Goal: Use online tool/utility: Utilize a website feature to perform a specific function

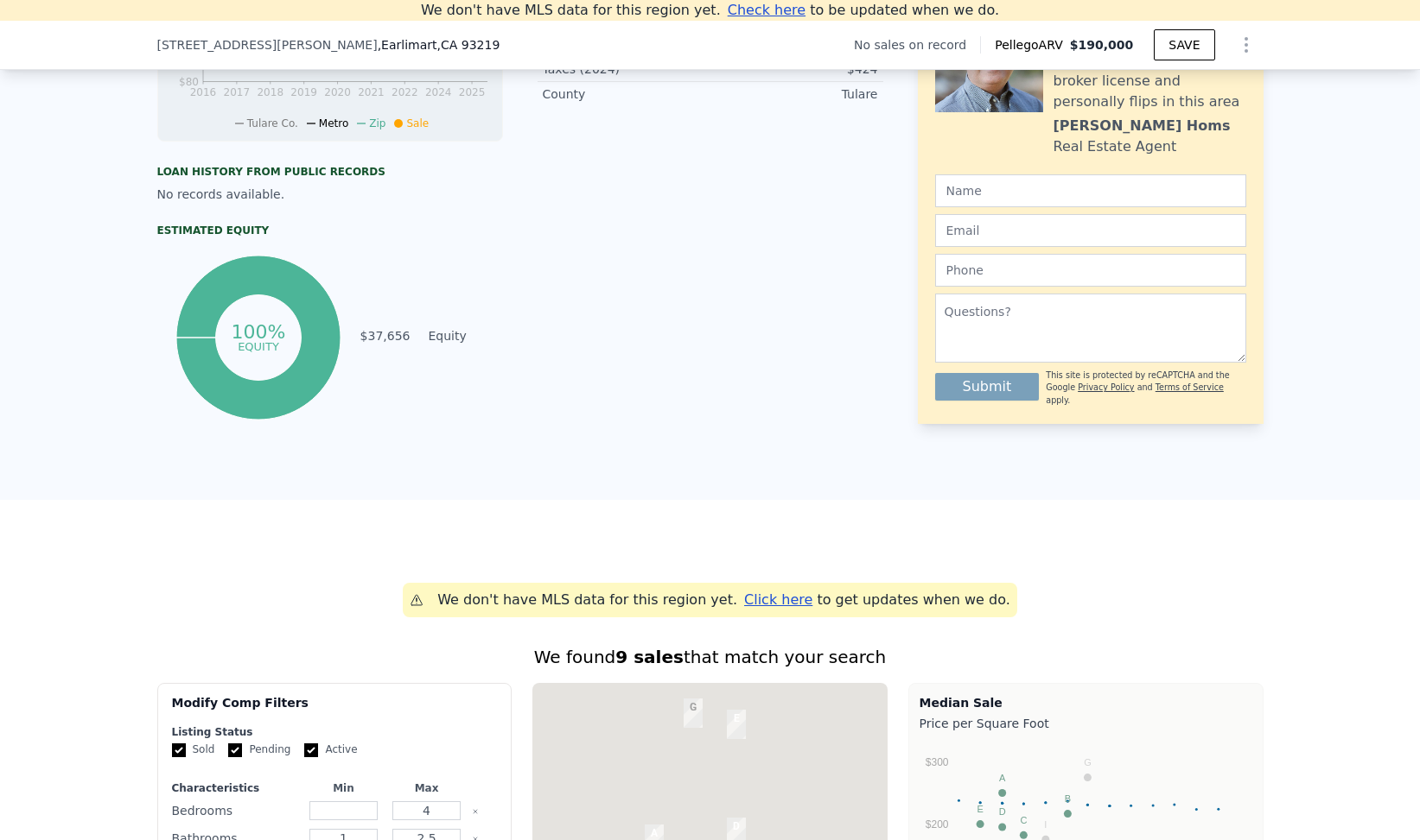
scroll to position [1118, 0]
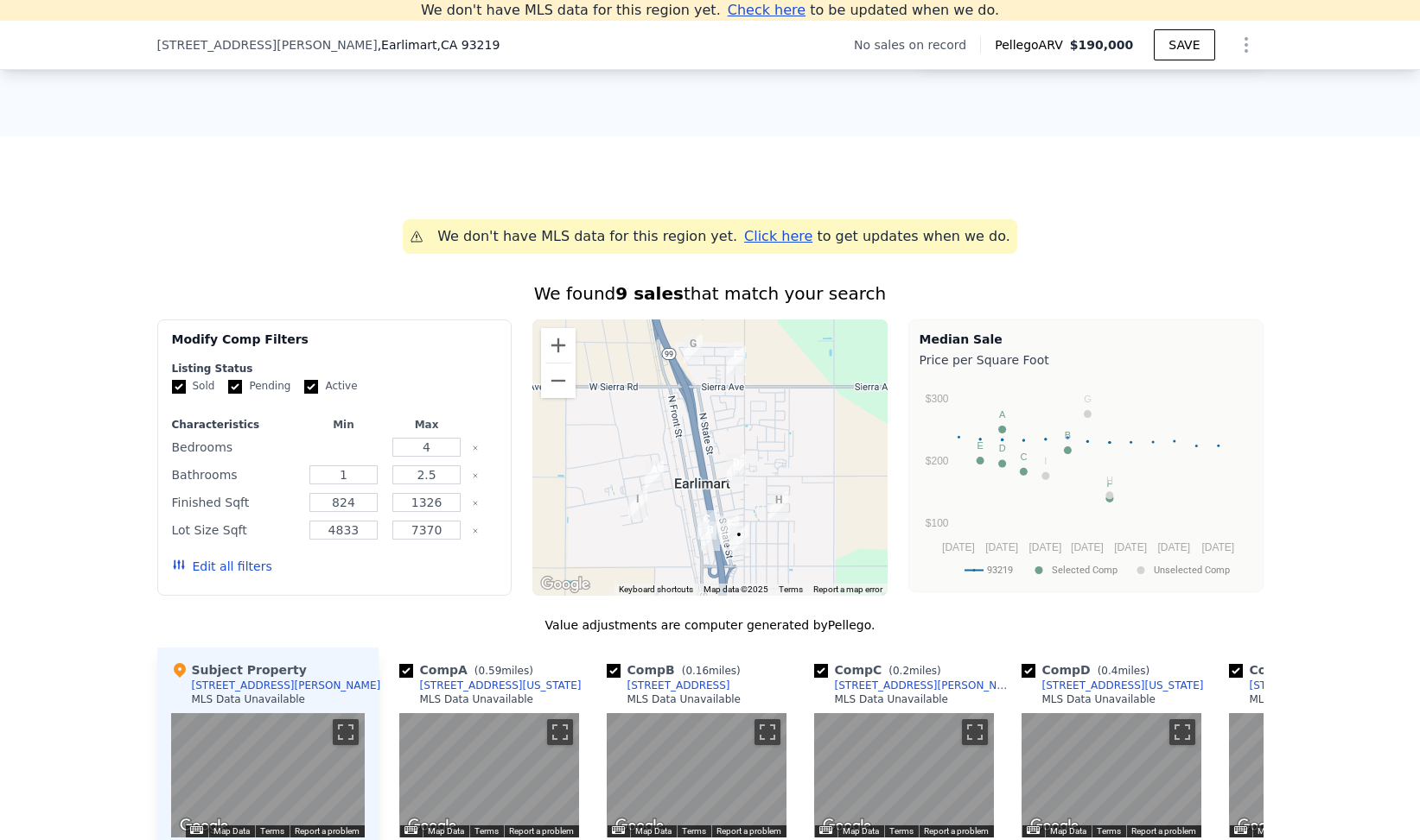
click at [345, 452] on input "number" at bounding box center [343, 447] width 68 height 19
type input "4"
click at [229, 576] on button "Edit all filters" at bounding box center [221, 566] width 100 height 17
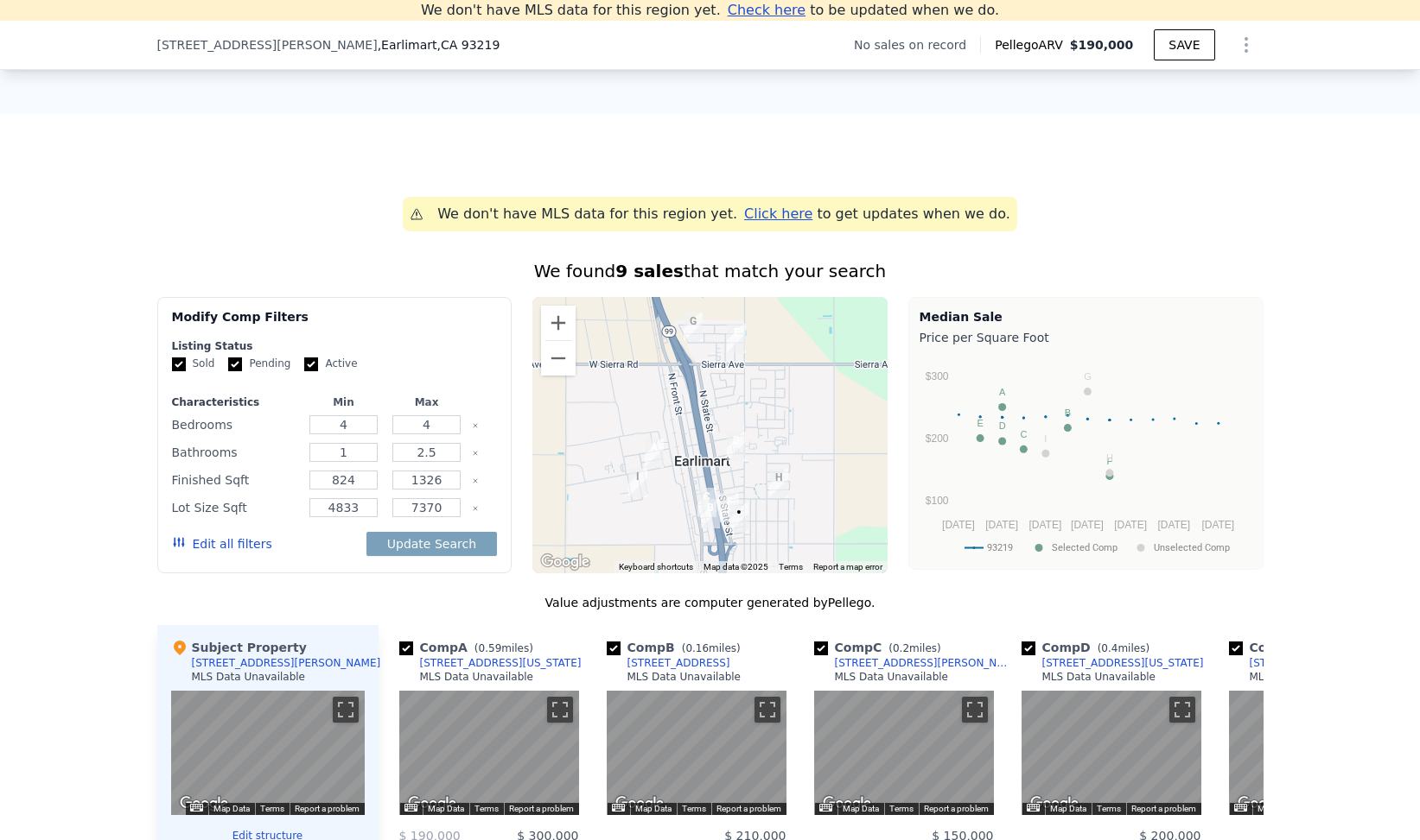
scroll to position [1665, 0]
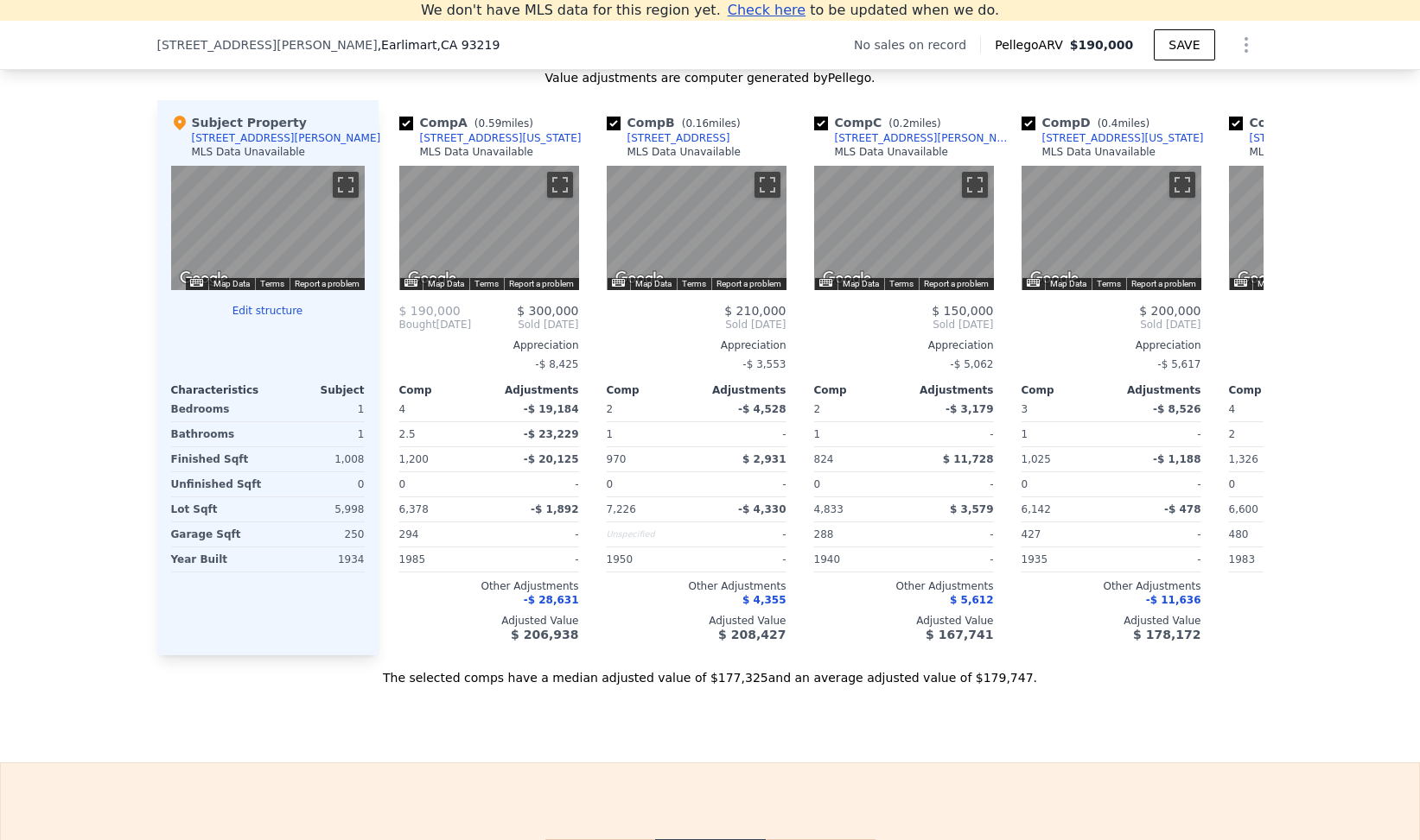
click at [266, 318] on button "Edit structure" at bounding box center [267, 310] width 193 height 14
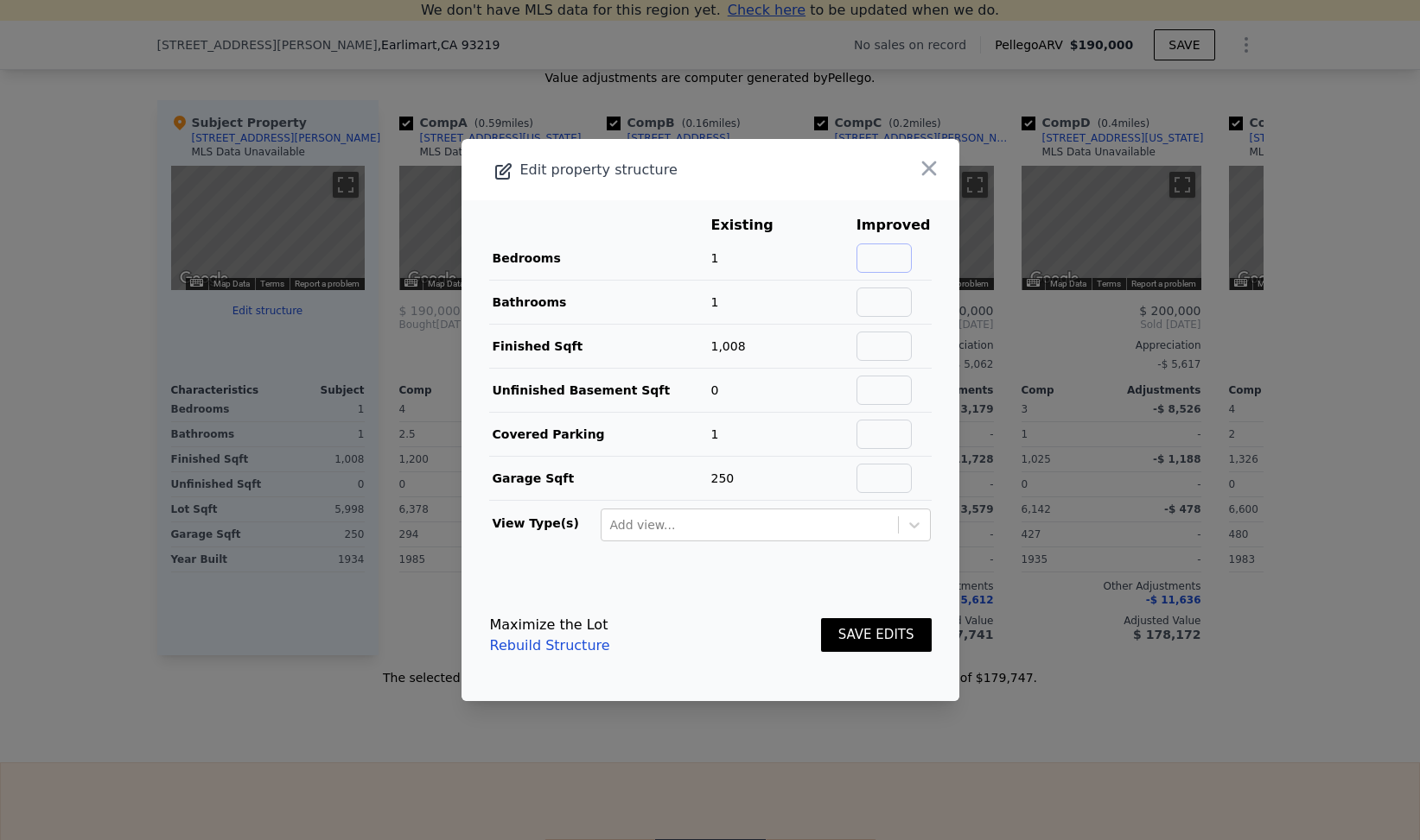
click at [894, 252] on input "text" at bounding box center [884, 258] width 55 height 29
type input "4"
type input "1"
type input "1400"
click at [883, 643] on button "SAVE EDITS" at bounding box center [876, 636] width 111 height 34
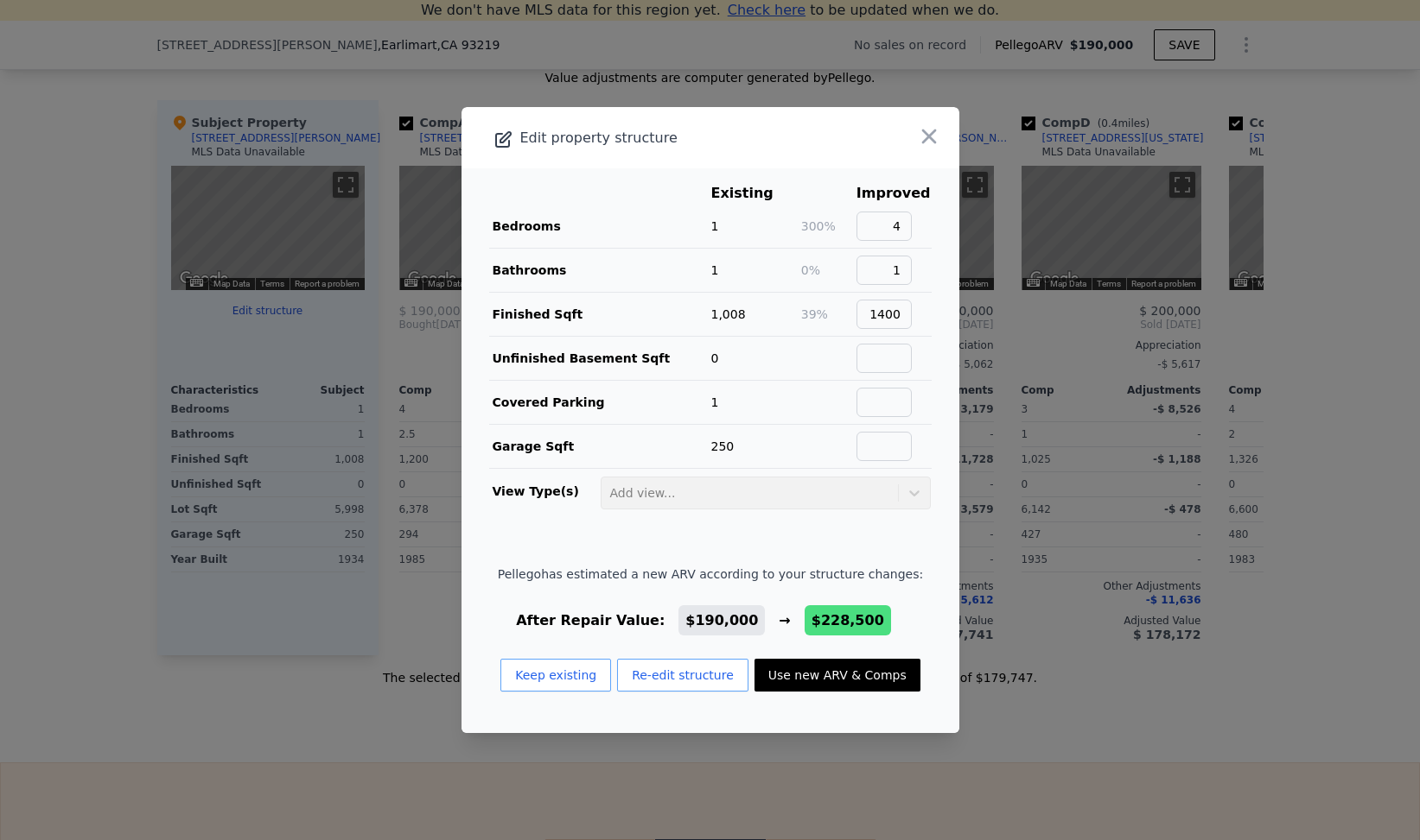
click at [855, 676] on button "Use new ARV & Comps" at bounding box center [837, 675] width 166 height 33
checkbox input "true"
type input "$ 228,500"
type input "1025"
type input "1560"
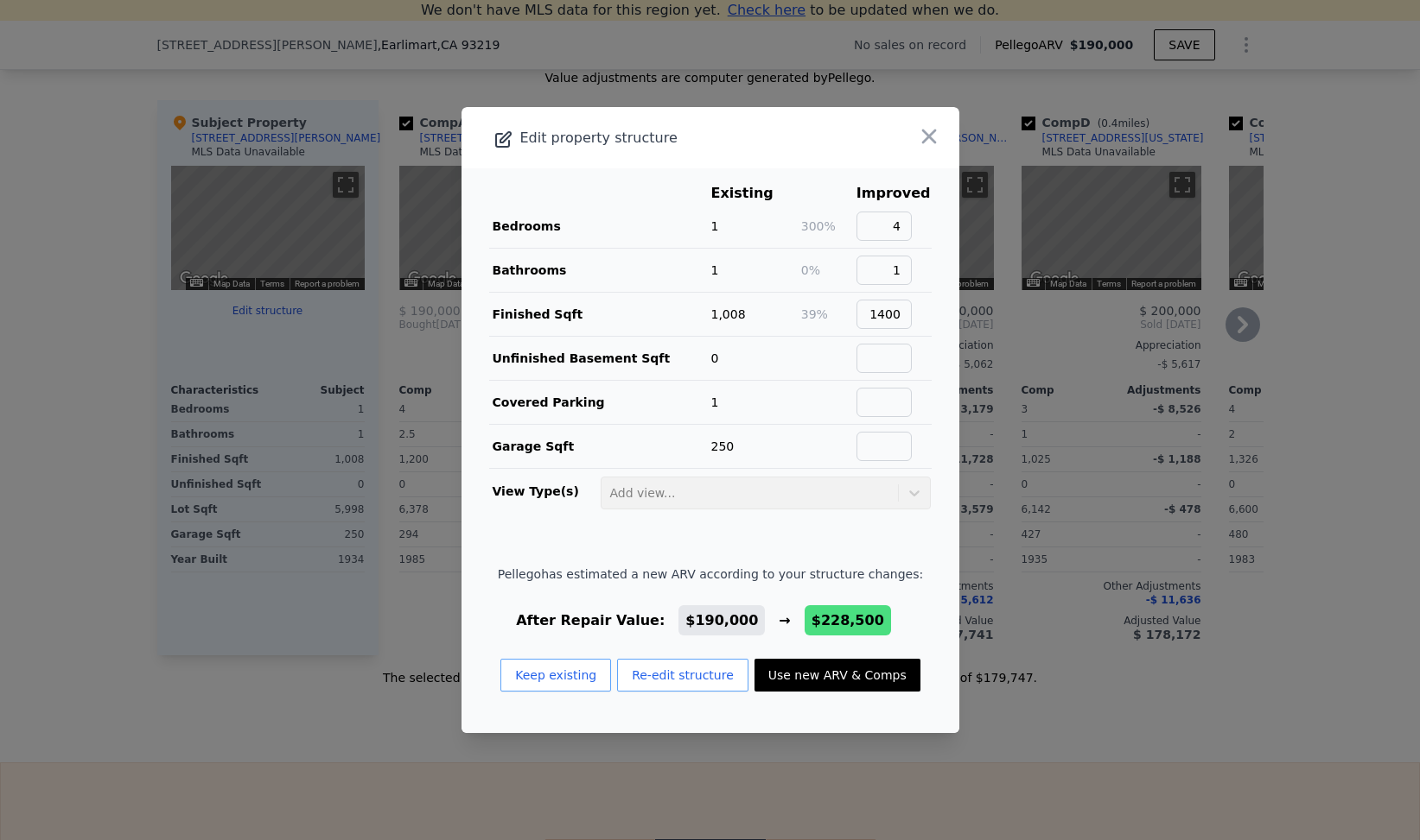
type input "5894"
type input "$ 66,397"
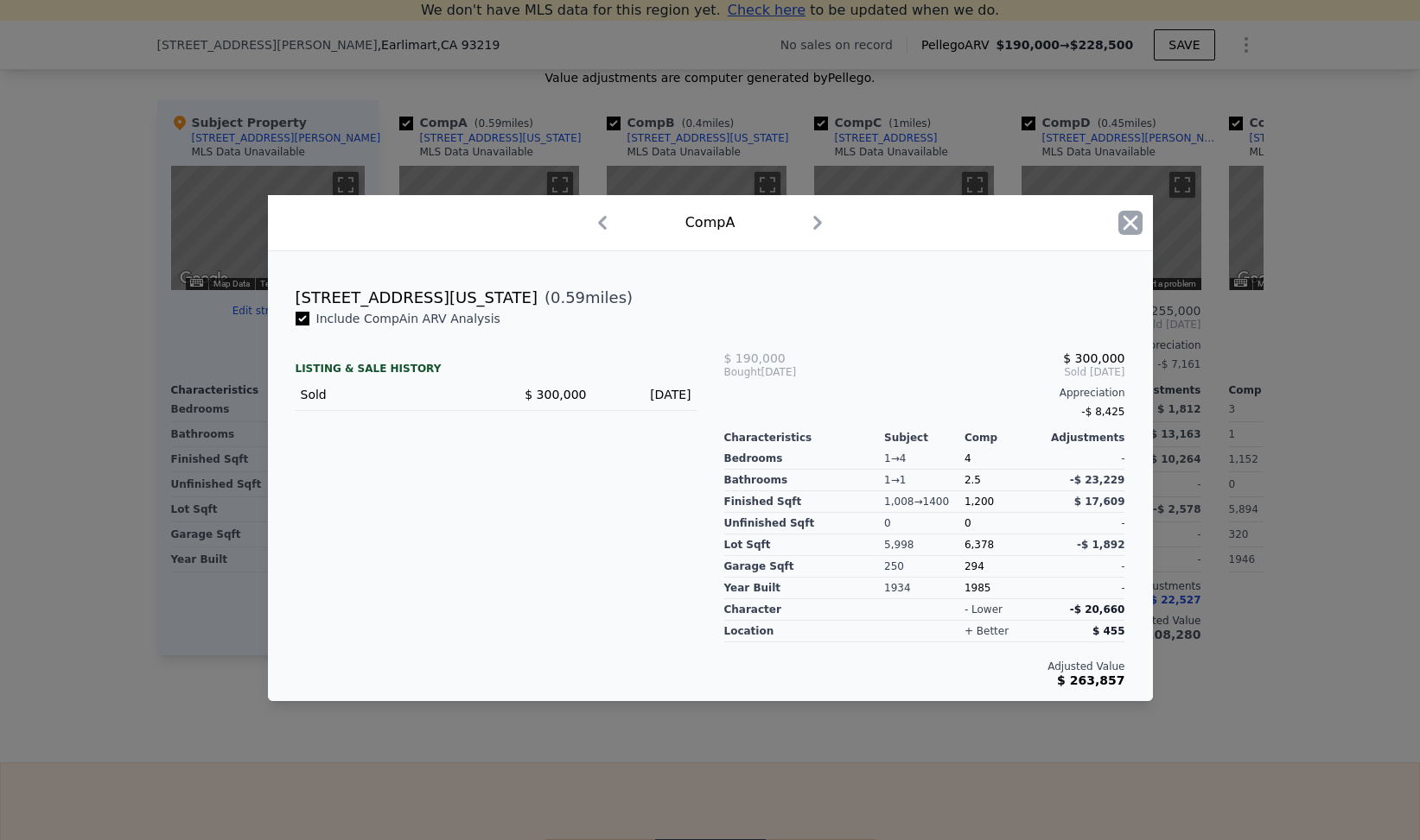
click at [1125, 225] on icon "button" at bounding box center [1130, 223] width 24 height 24
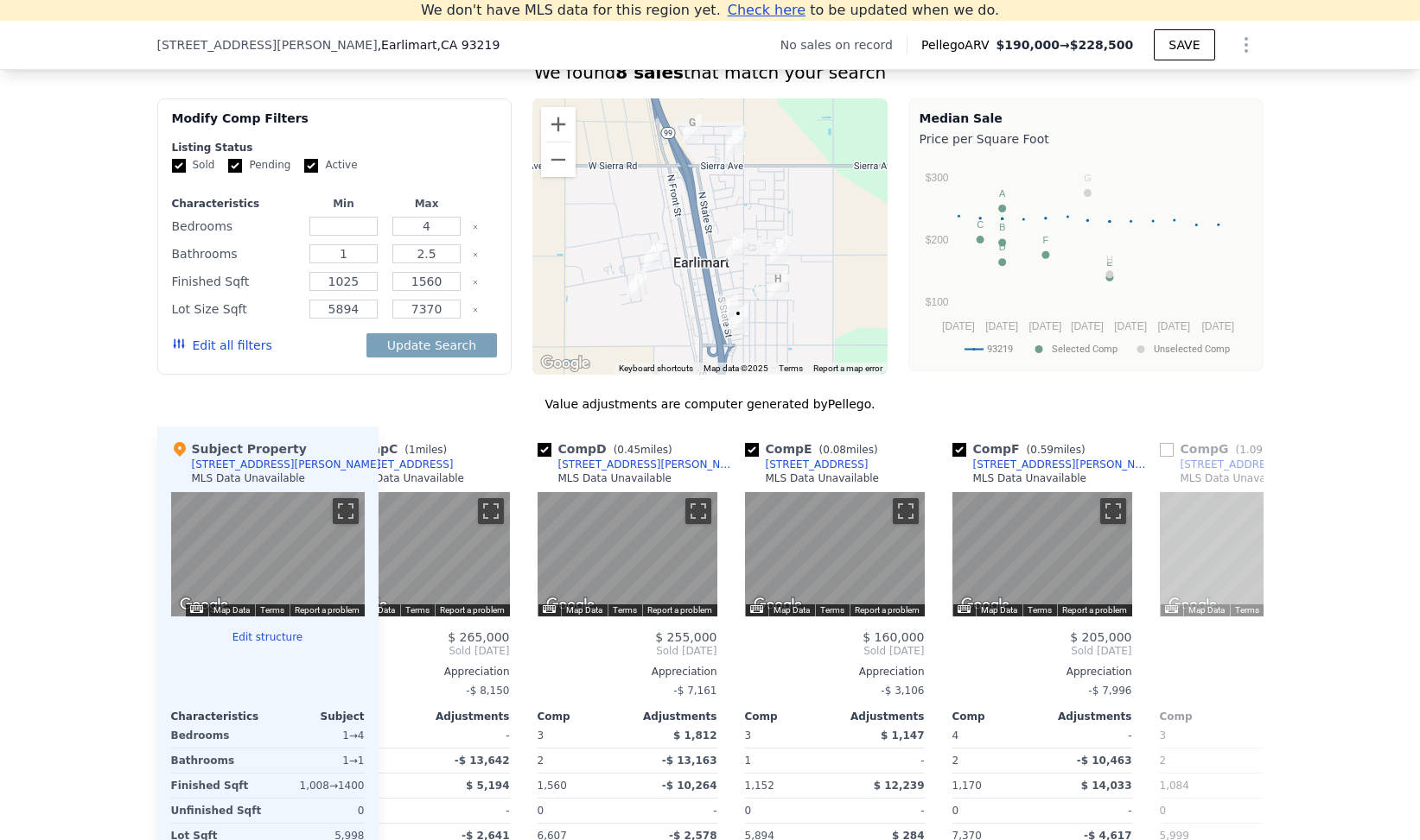
scroll to position [0, 497]
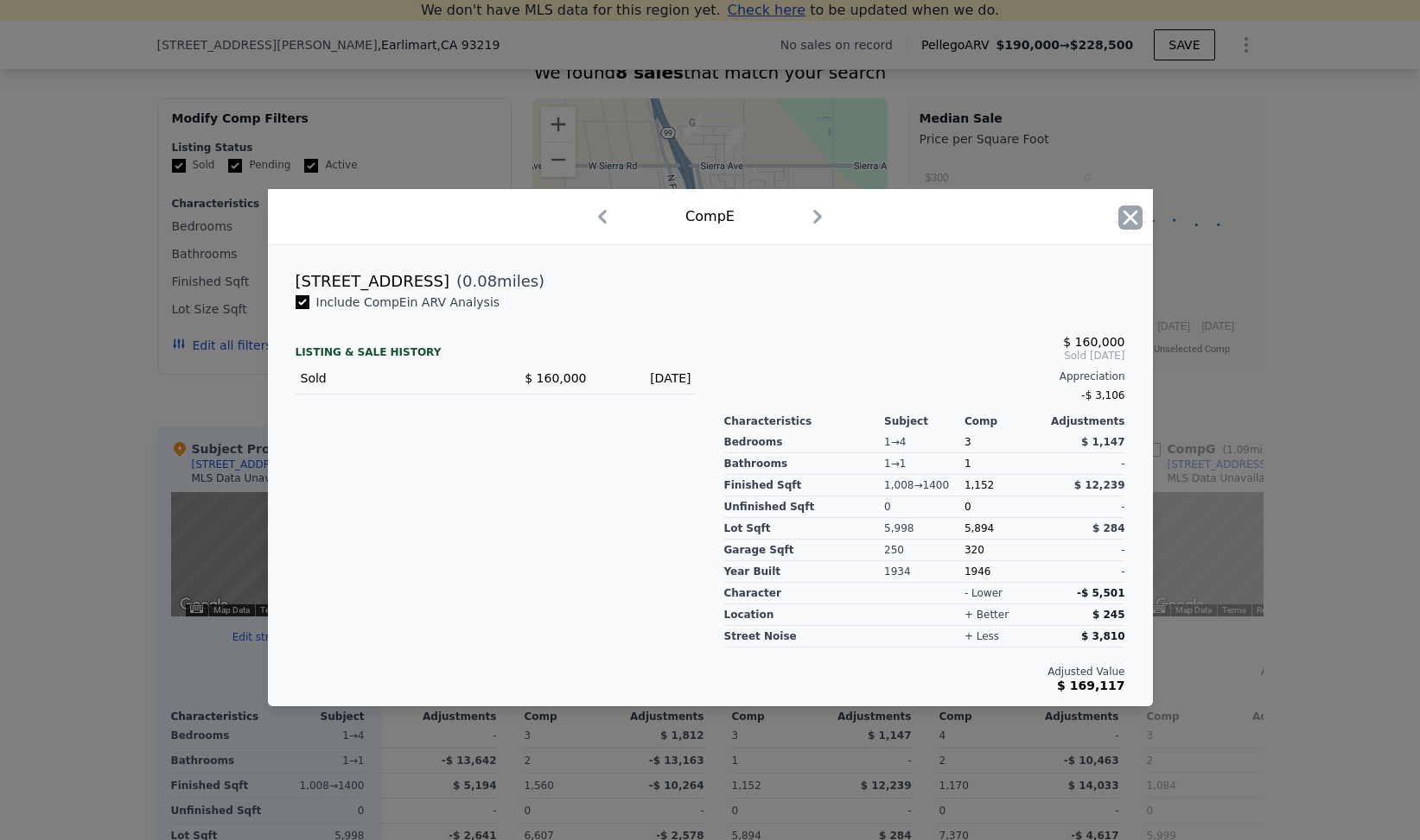
click at [1123, 225] on icon "button" at bounding box center [1130, 218] width 24 height 24
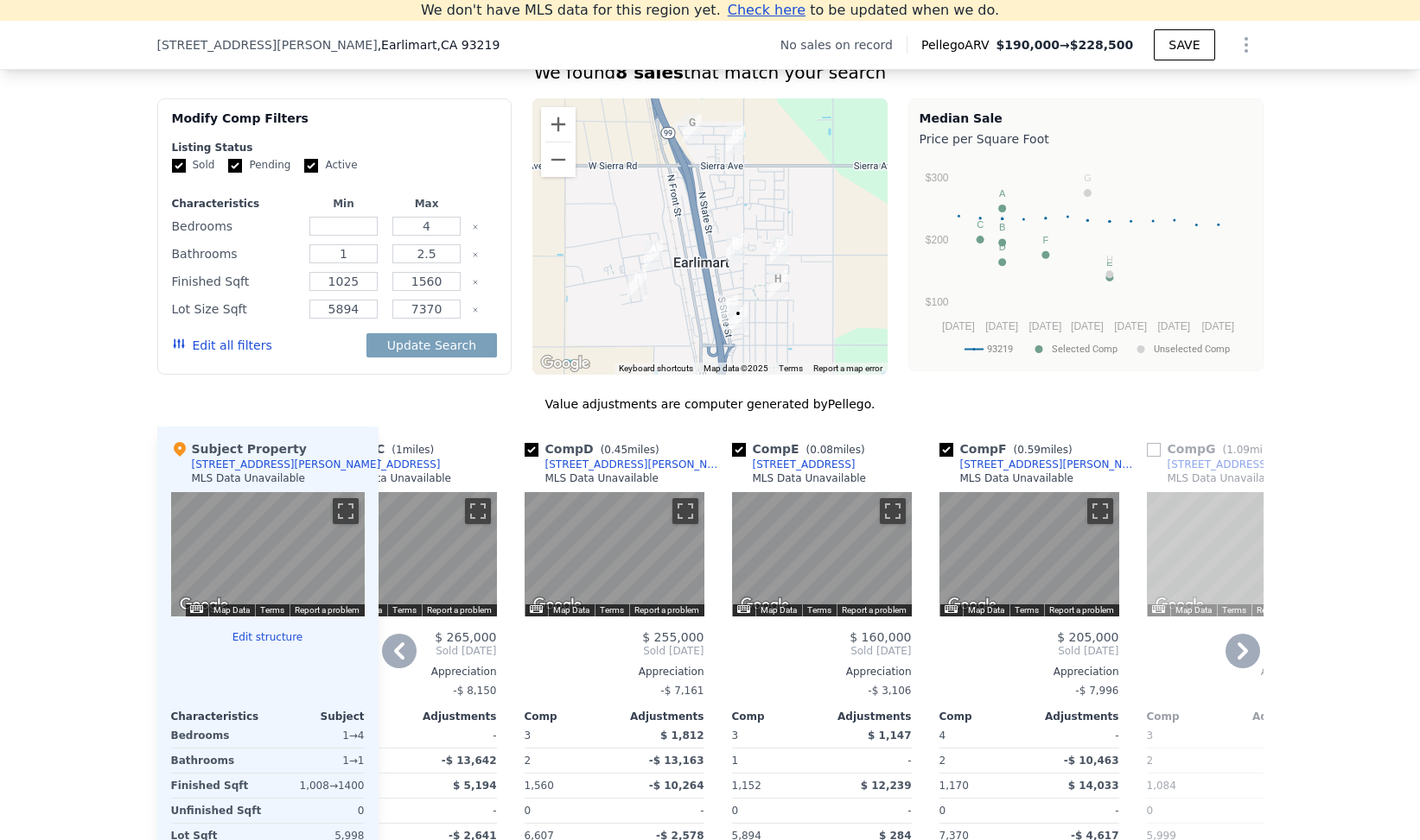
scroll to position [1361, 0]
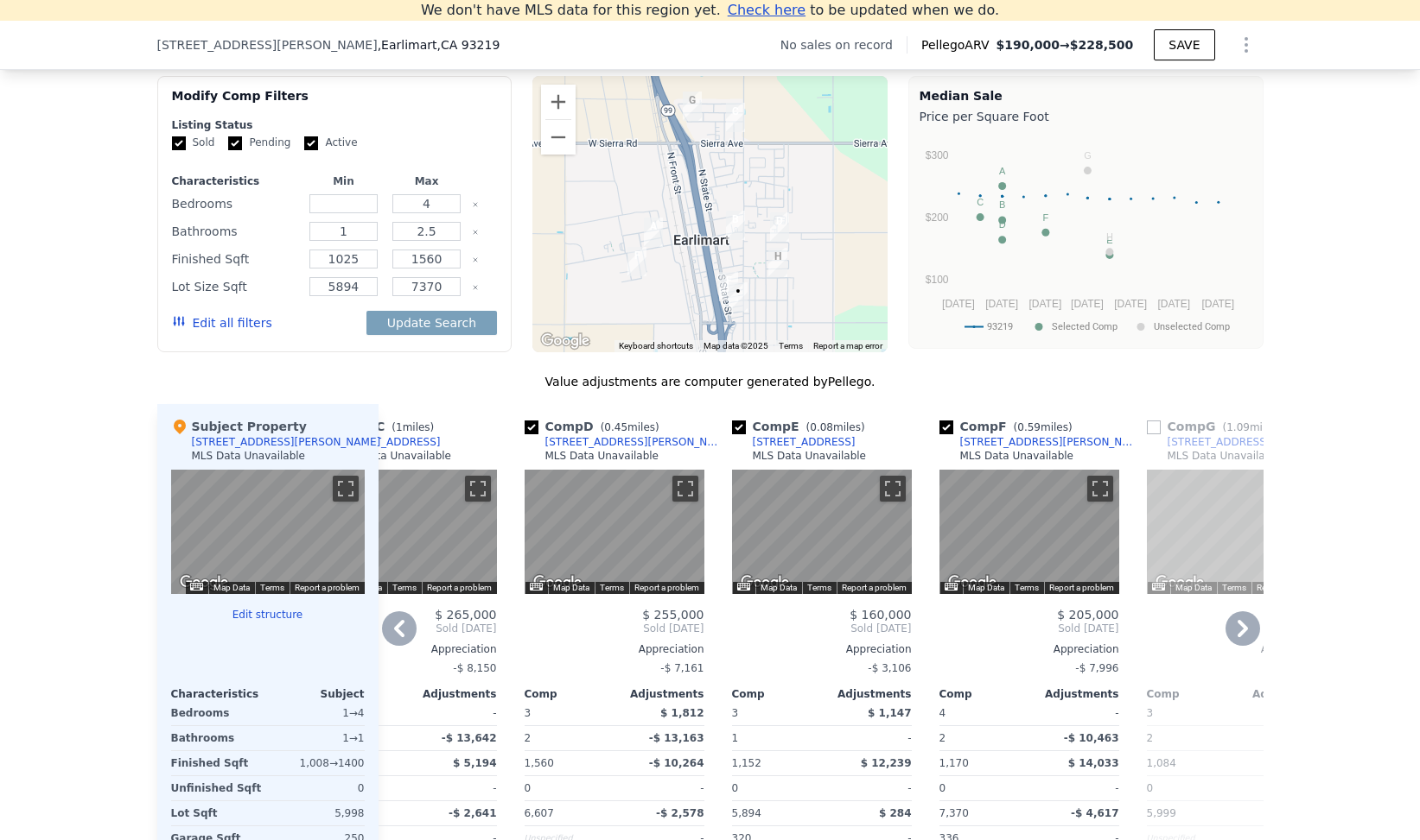
drag, startPoint x: 1240, startPoint y: 650, endPoint x: 1238, endPoint y: 641, distance: 9.2
click at [1240, 646] on icon at bounding box center [1242, 628] width 35 height 35
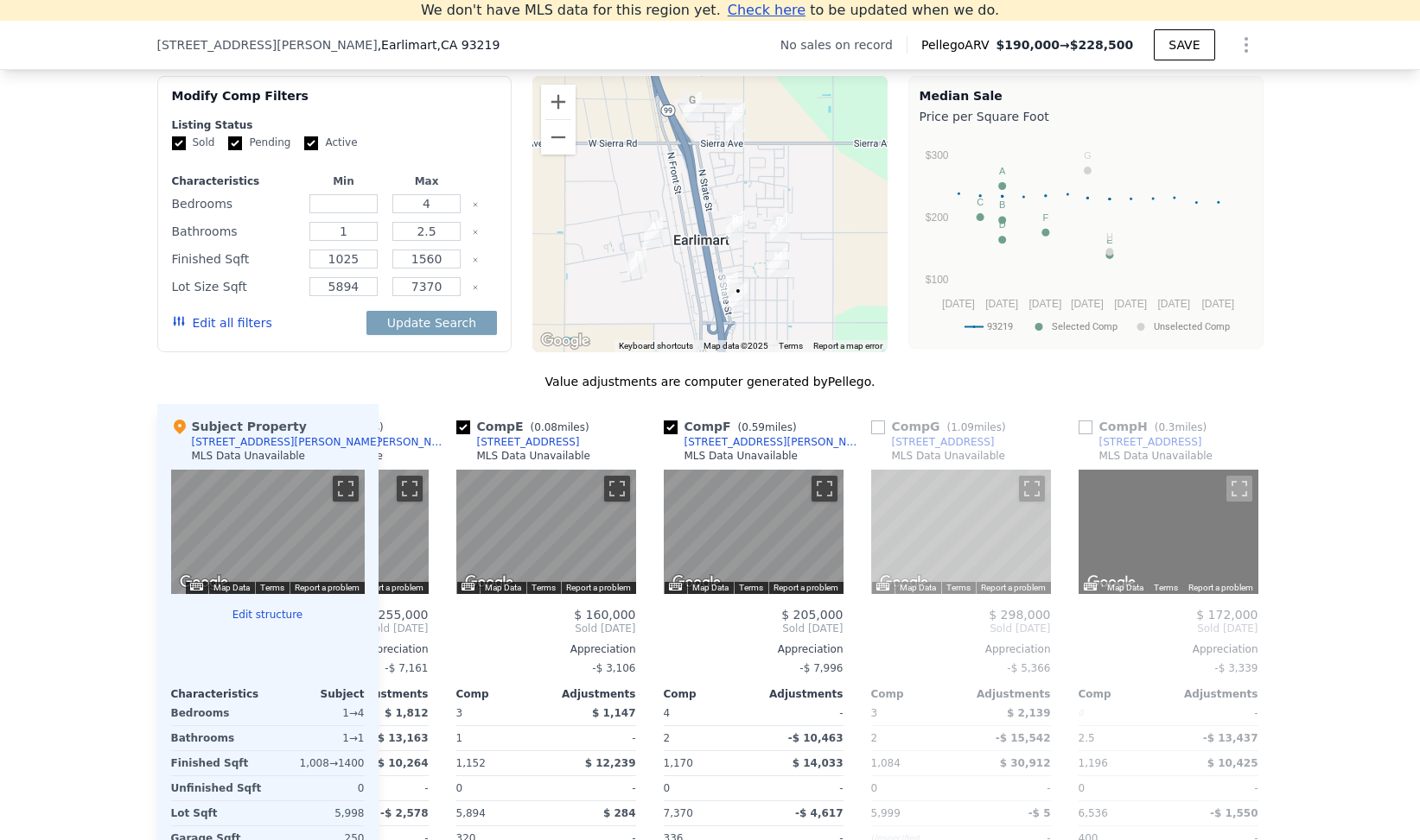
scroll to position [0, 816]
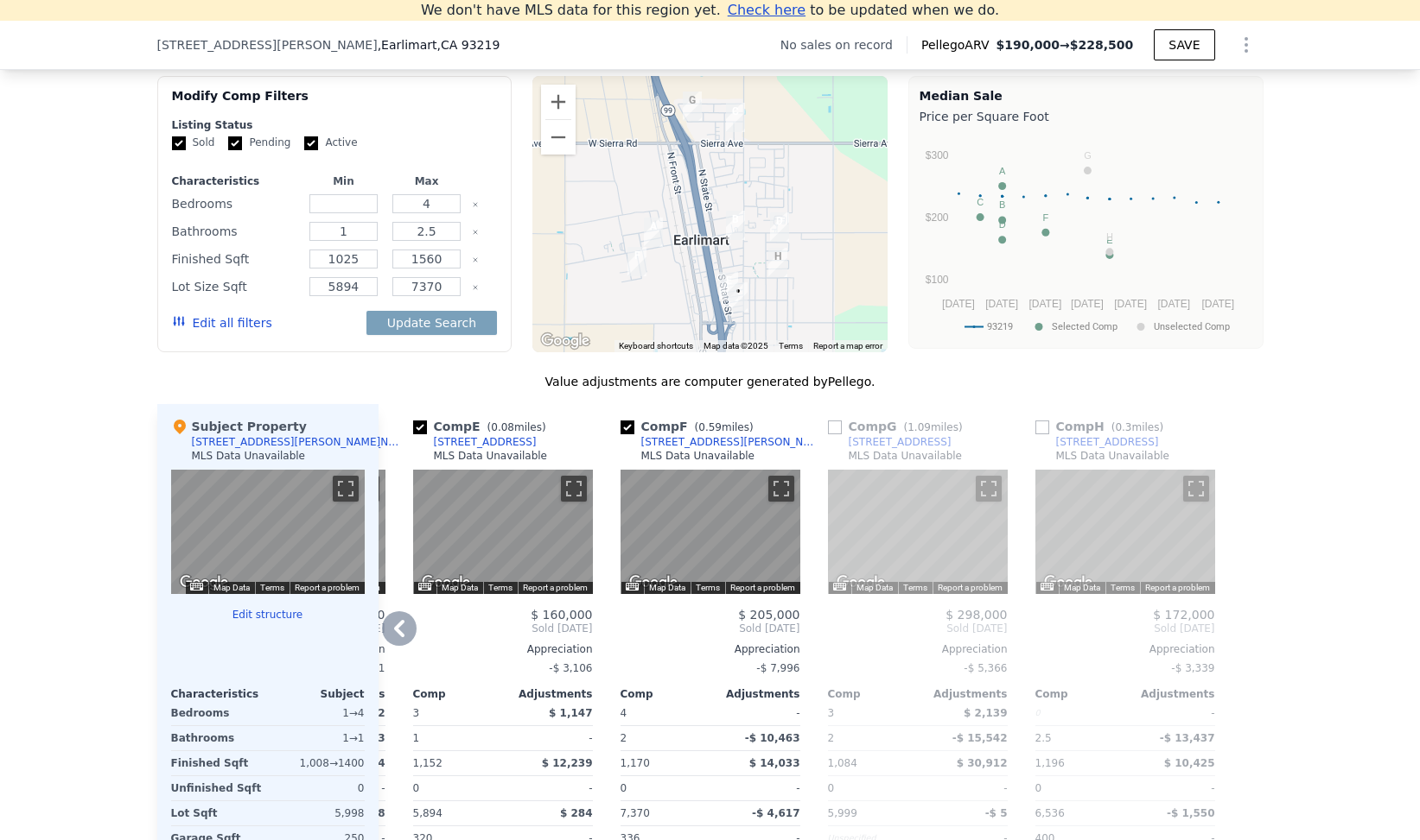
click at [400, 634] on icon at bounding box center [399, 628] width 35 height 35
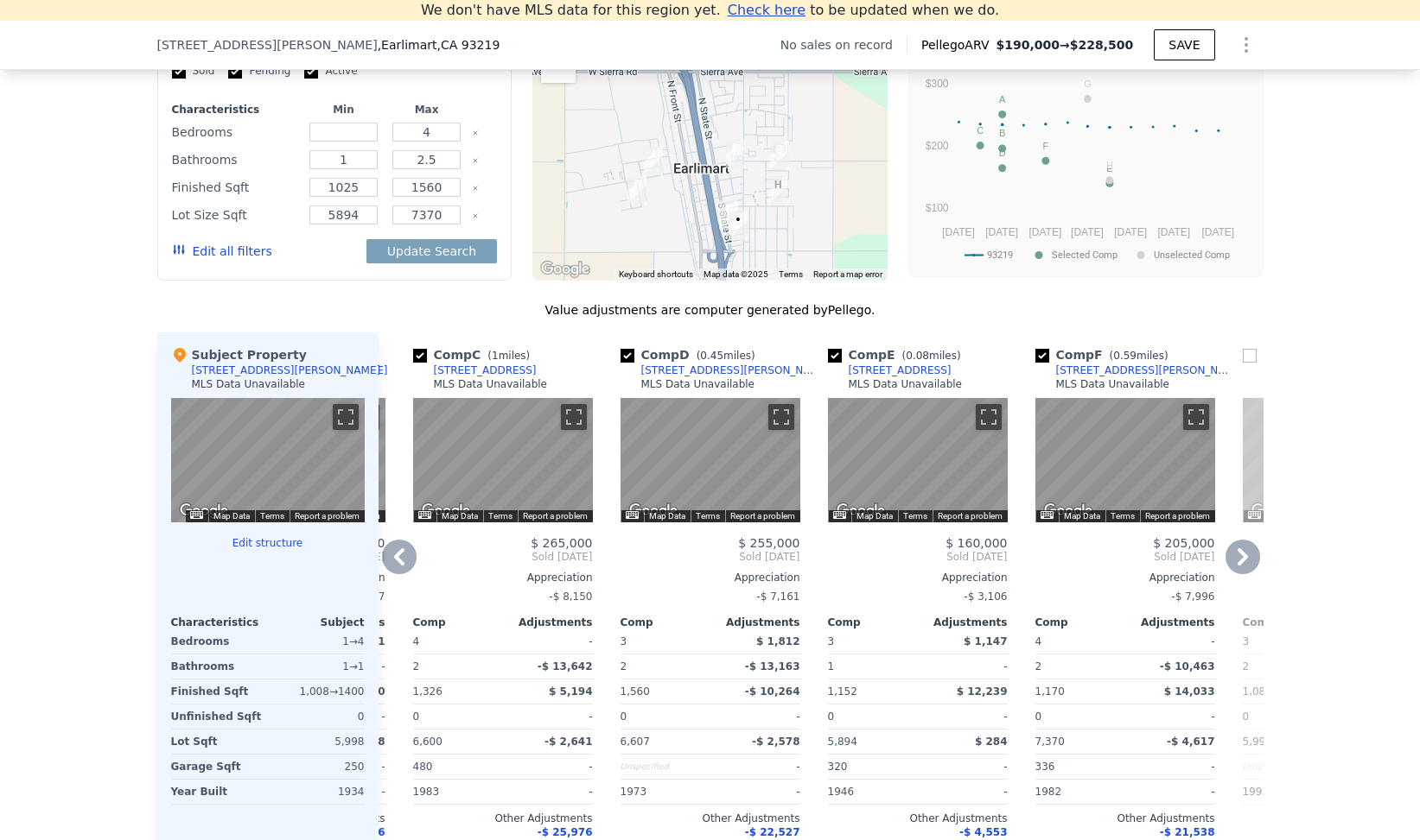
scroll to position [1552, 0]
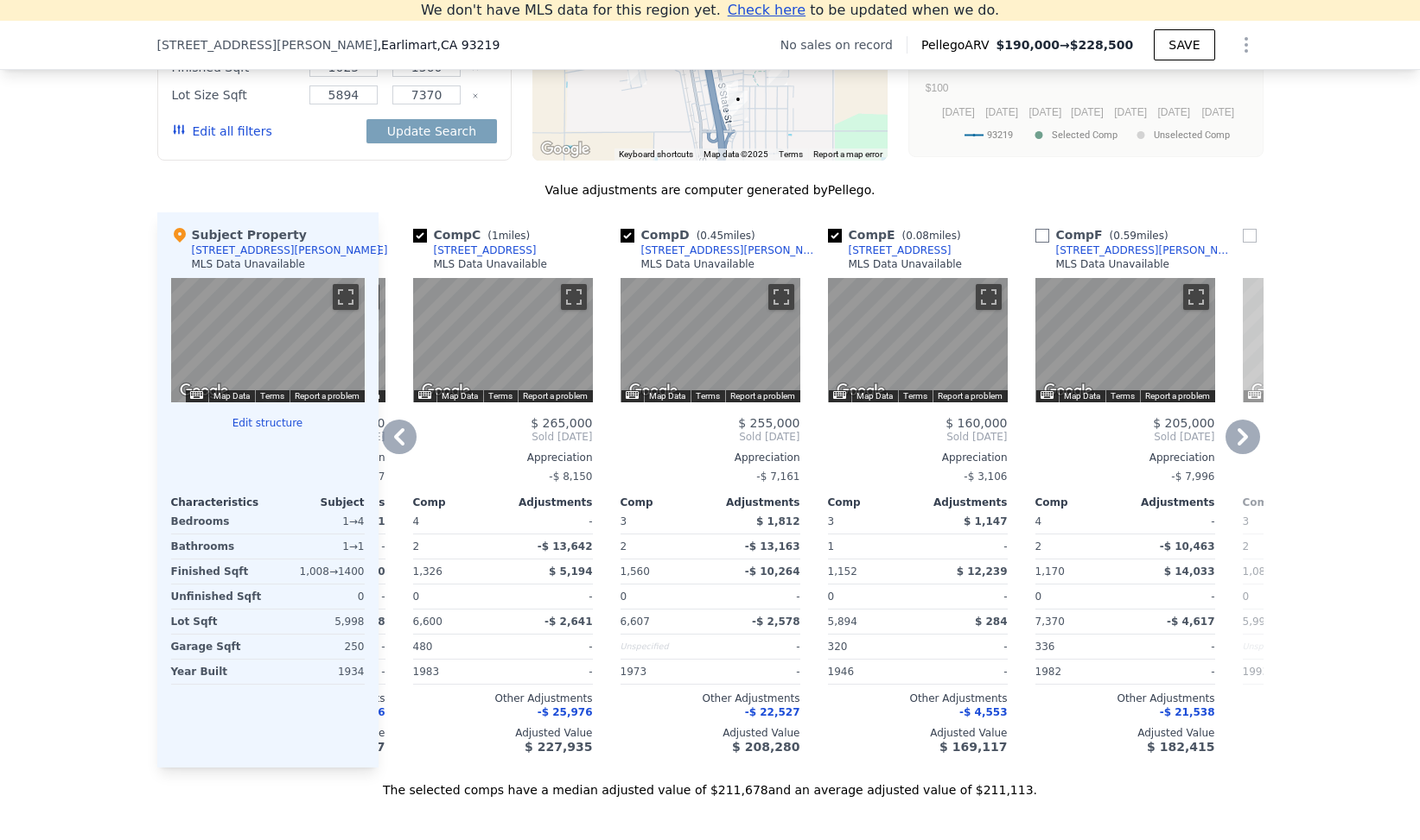
type input "824"
type input "1326"
type input "4833"
checkbox input "false"
type input "$ 190,000"
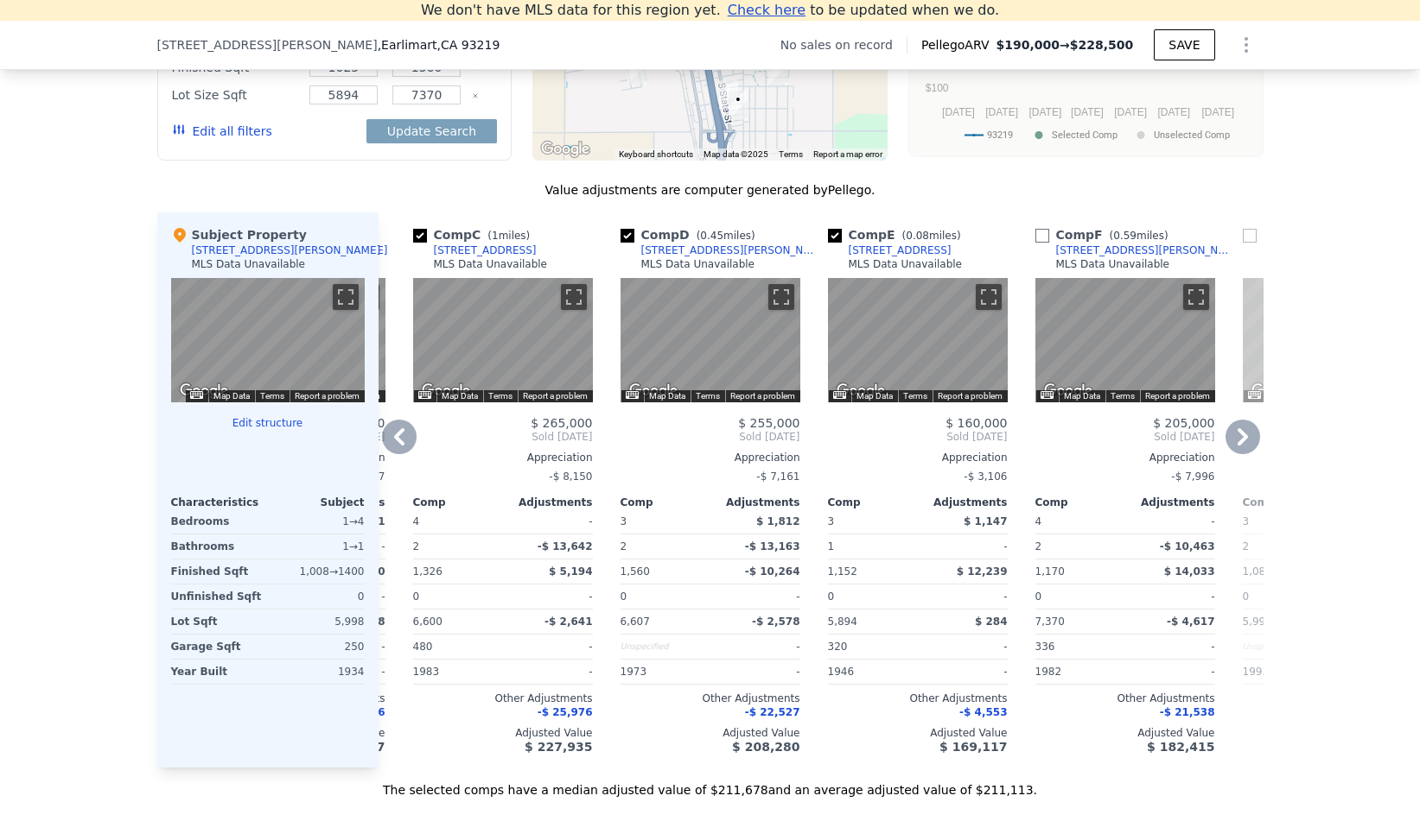
type input "$ 30,003"
